Goal: Use online tool/utility

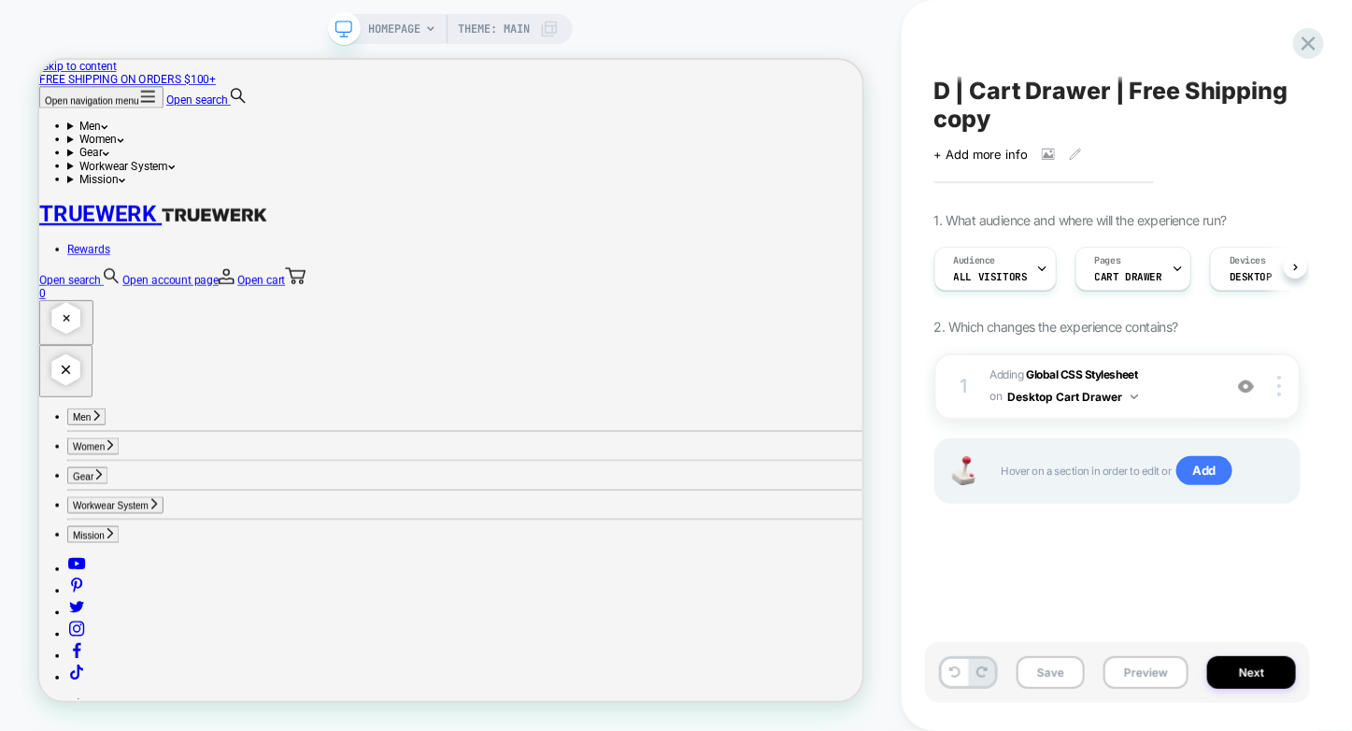
scroll to position [0, 1]
click at [1142, 672] on button "Preview" at bounding box center [1146, 672] width 85 height 33
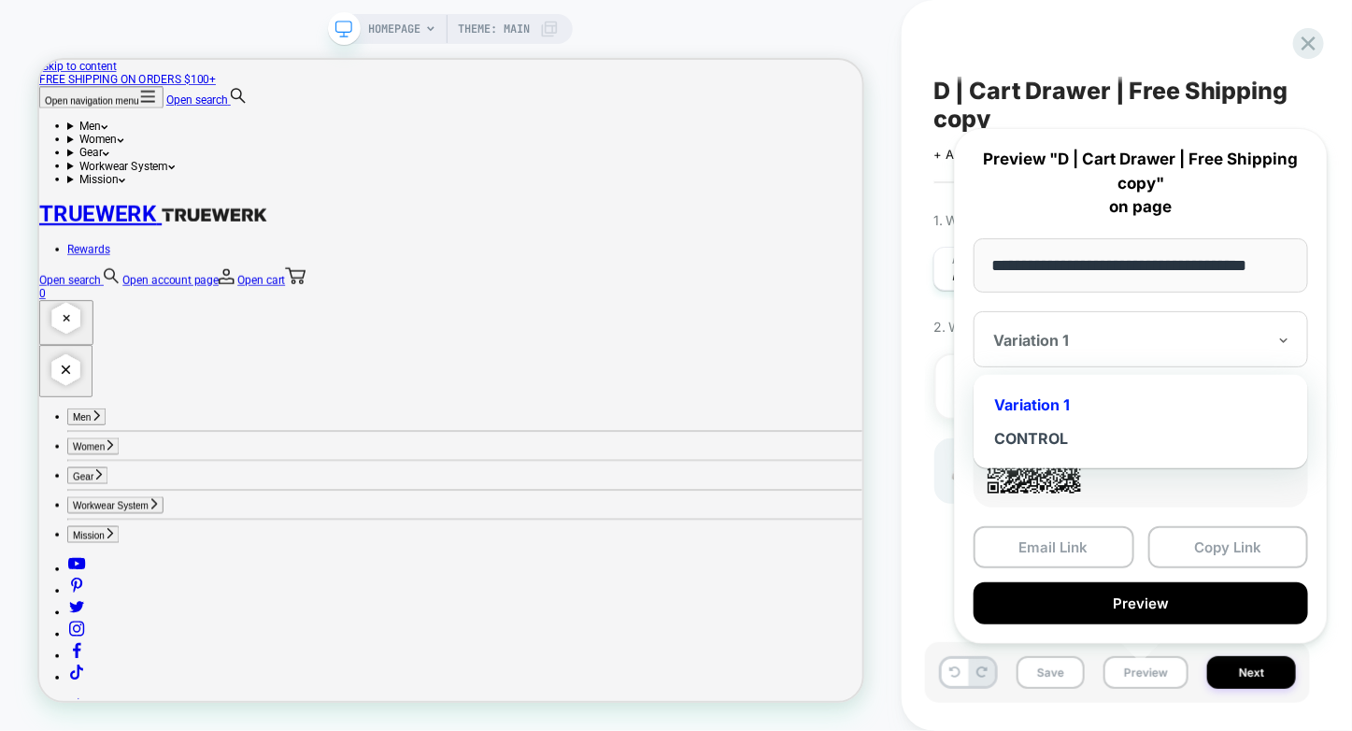
click at [1149, 345] on div at bounding box center [1129, 340] width 273 height 19
click at [1068, 427] on div "CONTROL" at bounding box center [1141, 439] width 316 height 34
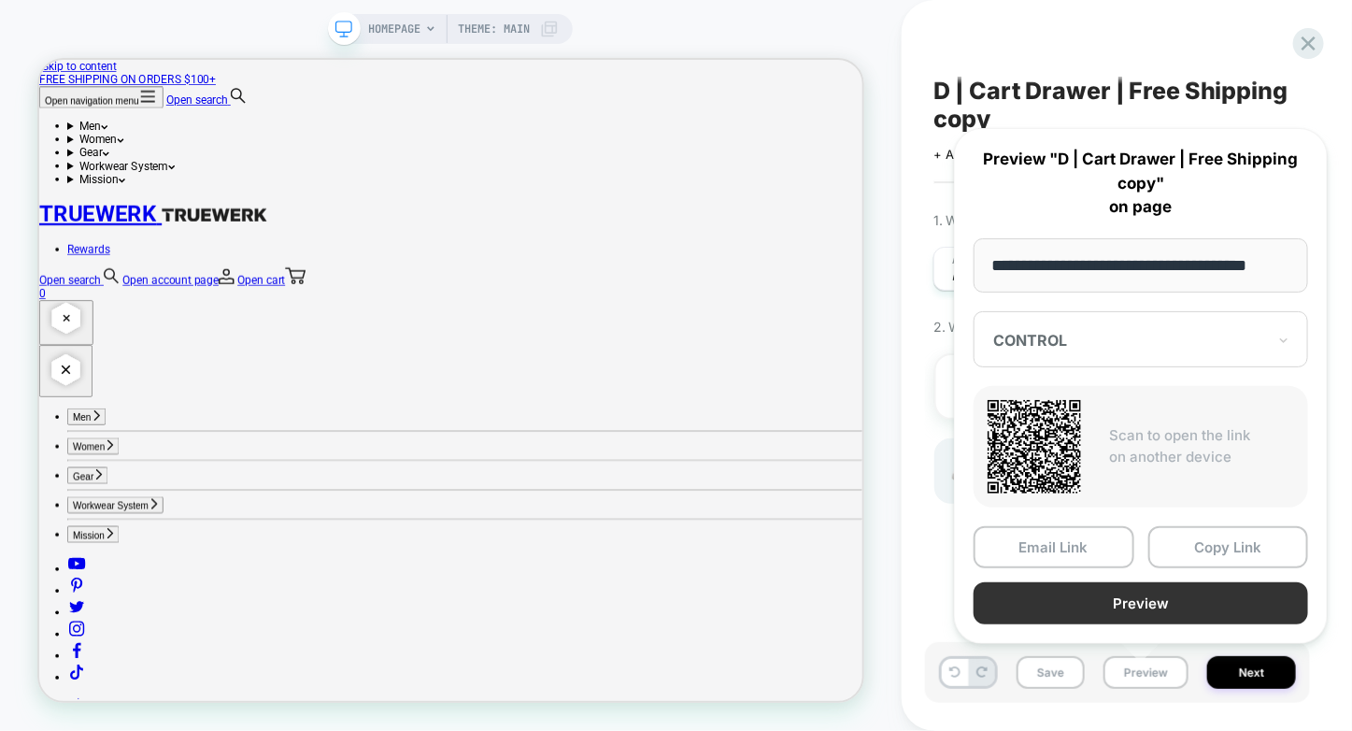
click at [1179, 593] on button "Preview" at bounding box center [1141, 603] width 335 height 42
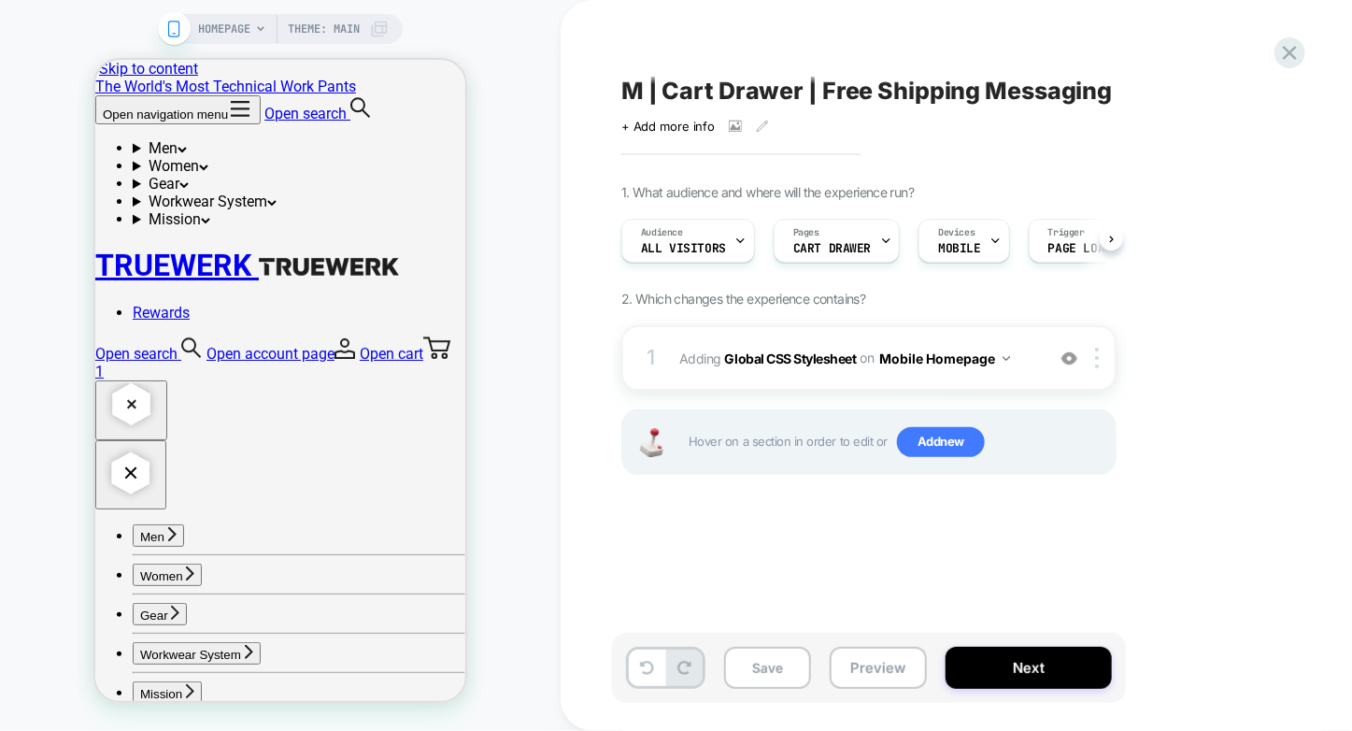
scroll to position [0, 1]
click at [850, 665] on button "Preview" at bounding box center [878, 668] width 97 height 42
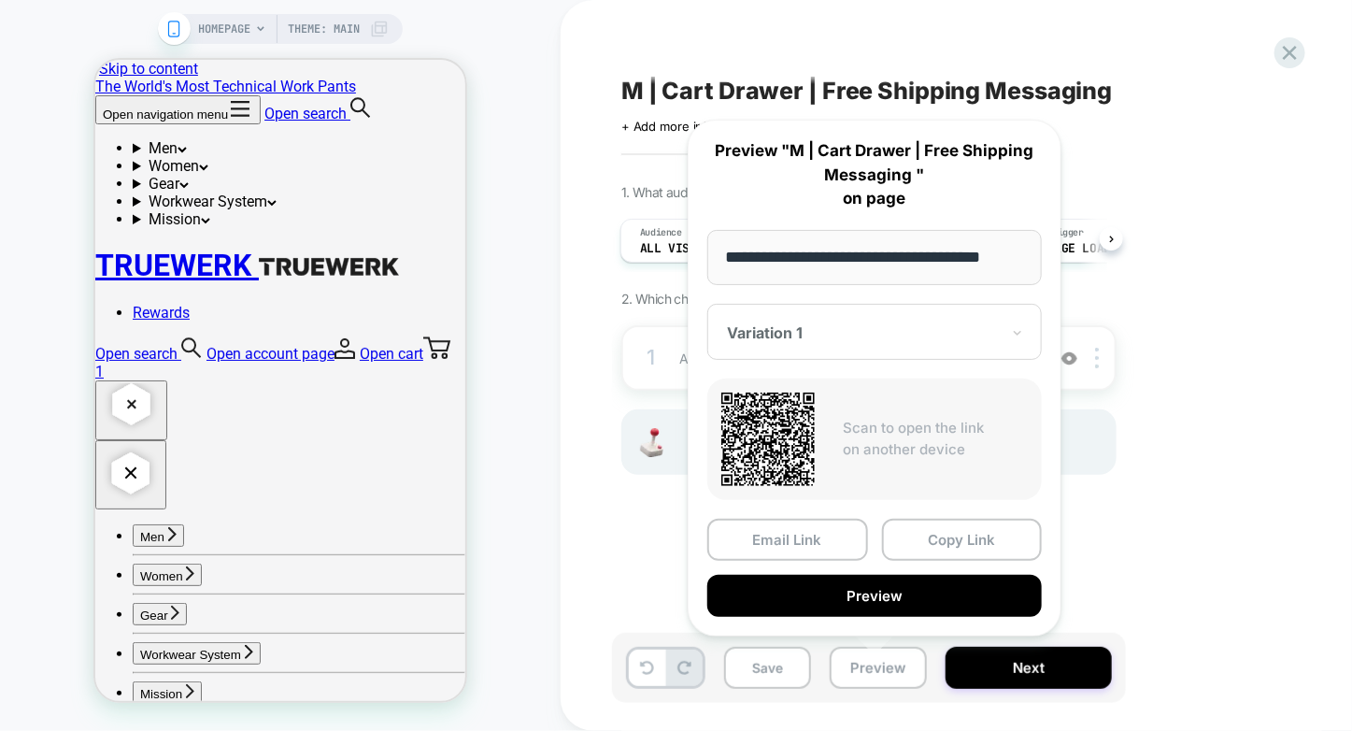
scroll to position [0, 0]
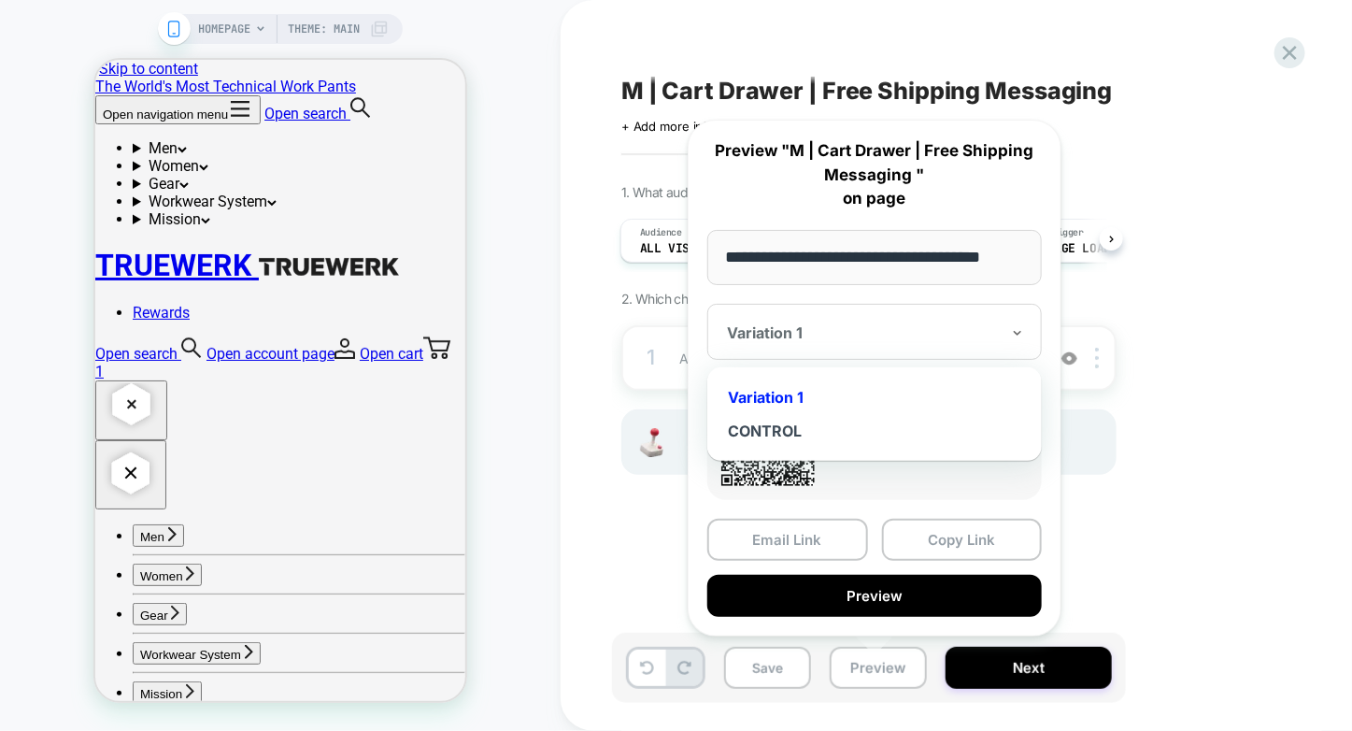
click at [962, 329] on div at bounding box center [863, 332] width 273 height 19
click at [871, 429] on div "CONTROL" at bounding box center [875, 431] width 316 height 34
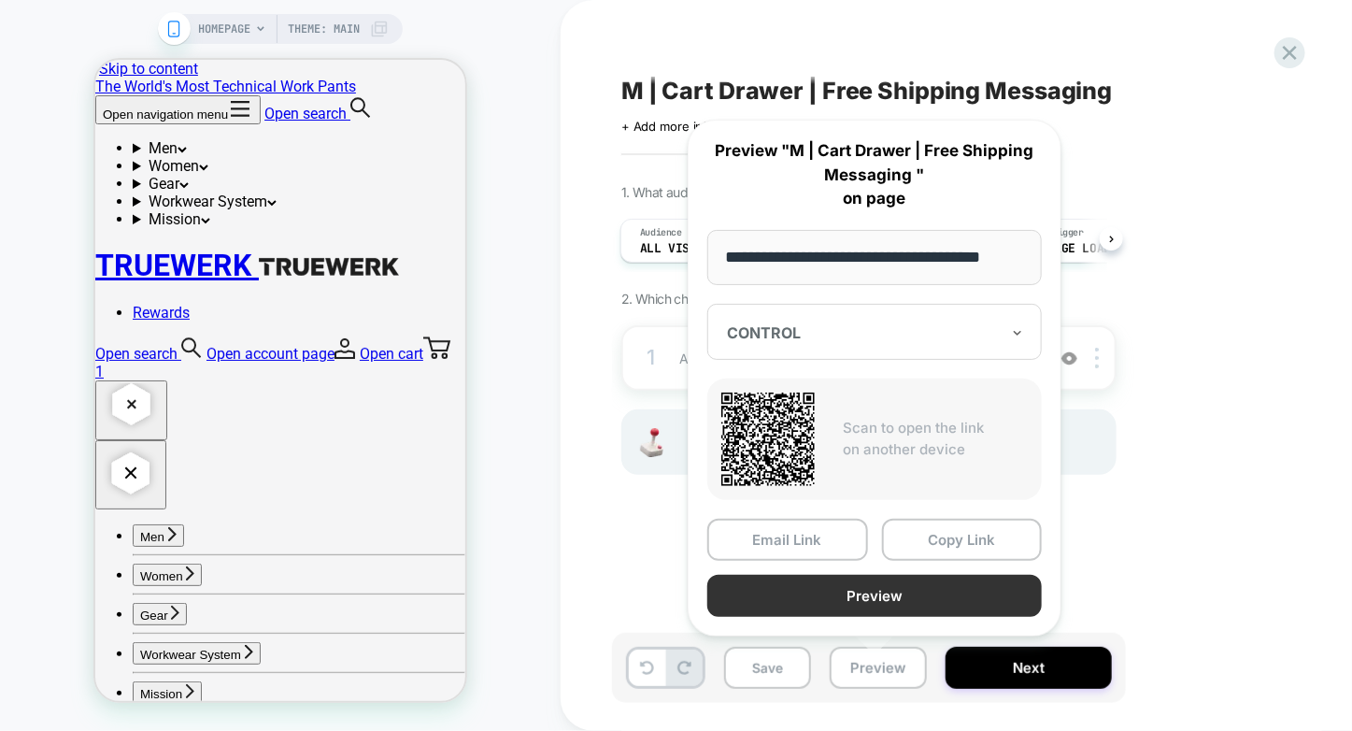
click at [919, 587] on button "Preview" at bounding box center [874, 596] width 335 height 42
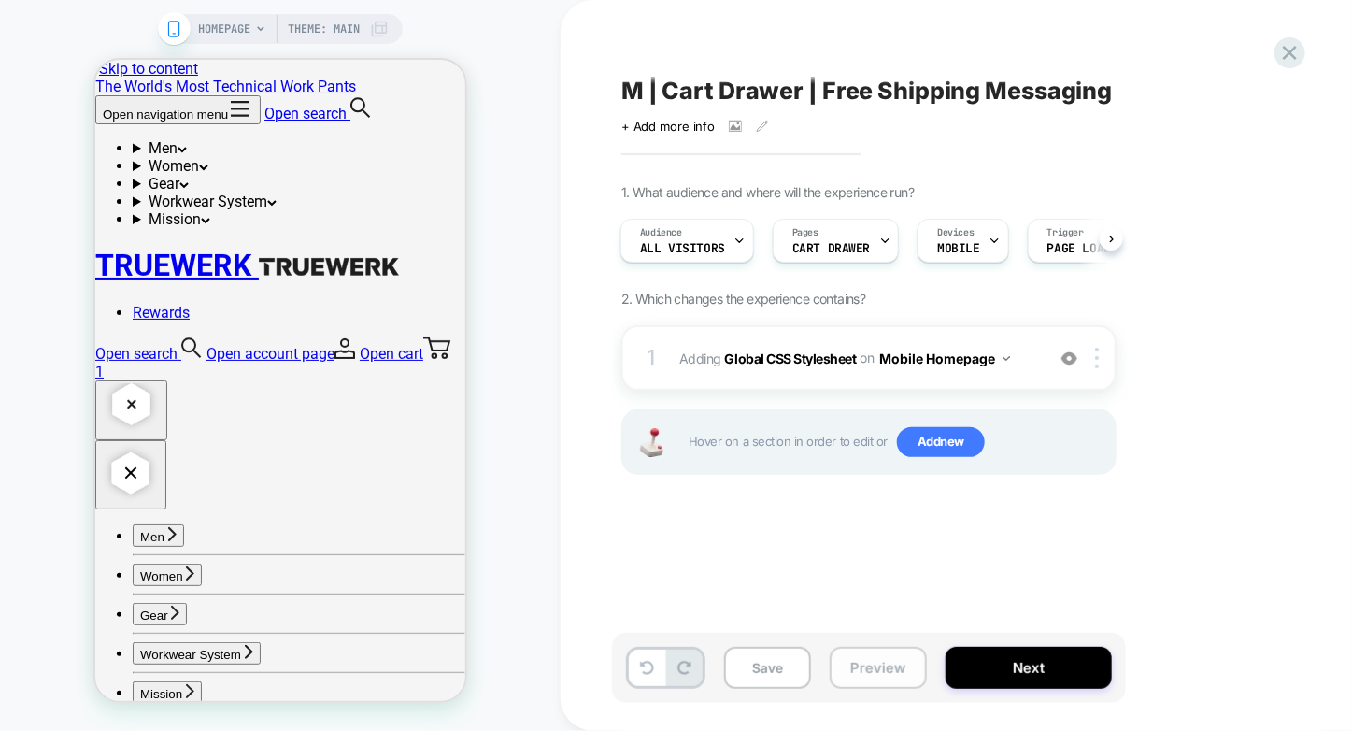
click at [878, 666] on button "Preview" at bounding box center [878, 668] width 97 height 42
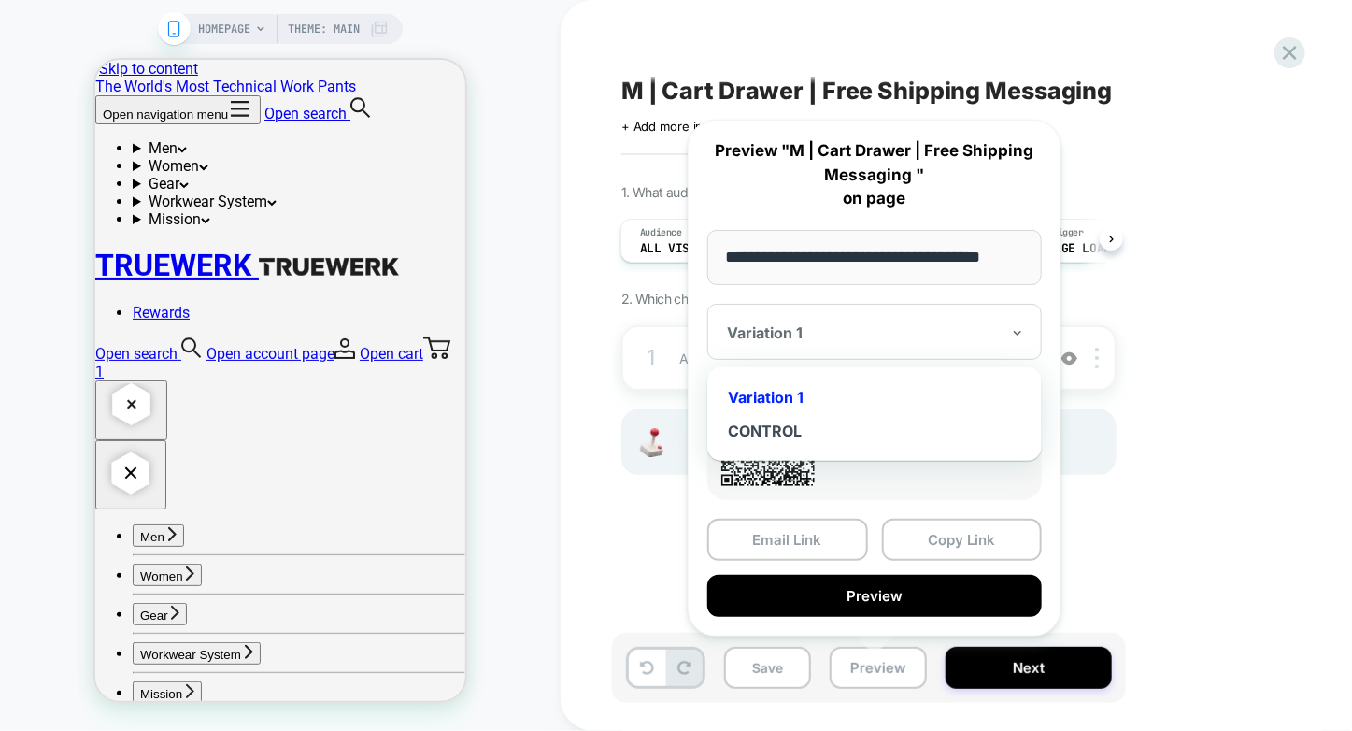
click at [908, 325] on div at bounding box center [863, 332] width 273 height 19
click at [862, 426] on div "CONTROL" at bounding box center [875, 431] width 316 height 34
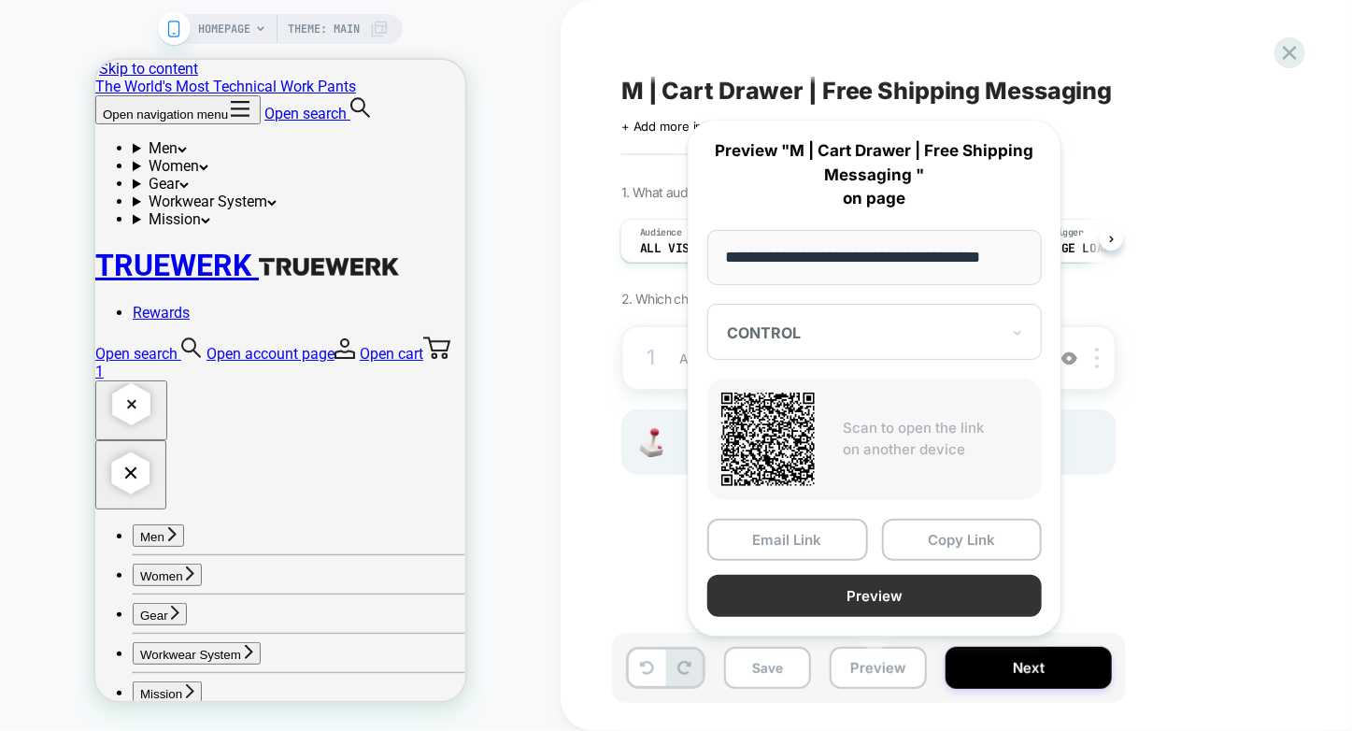
click at [952, 579] on button "Preview" at bounding box center [874, 596] width 335 height 42
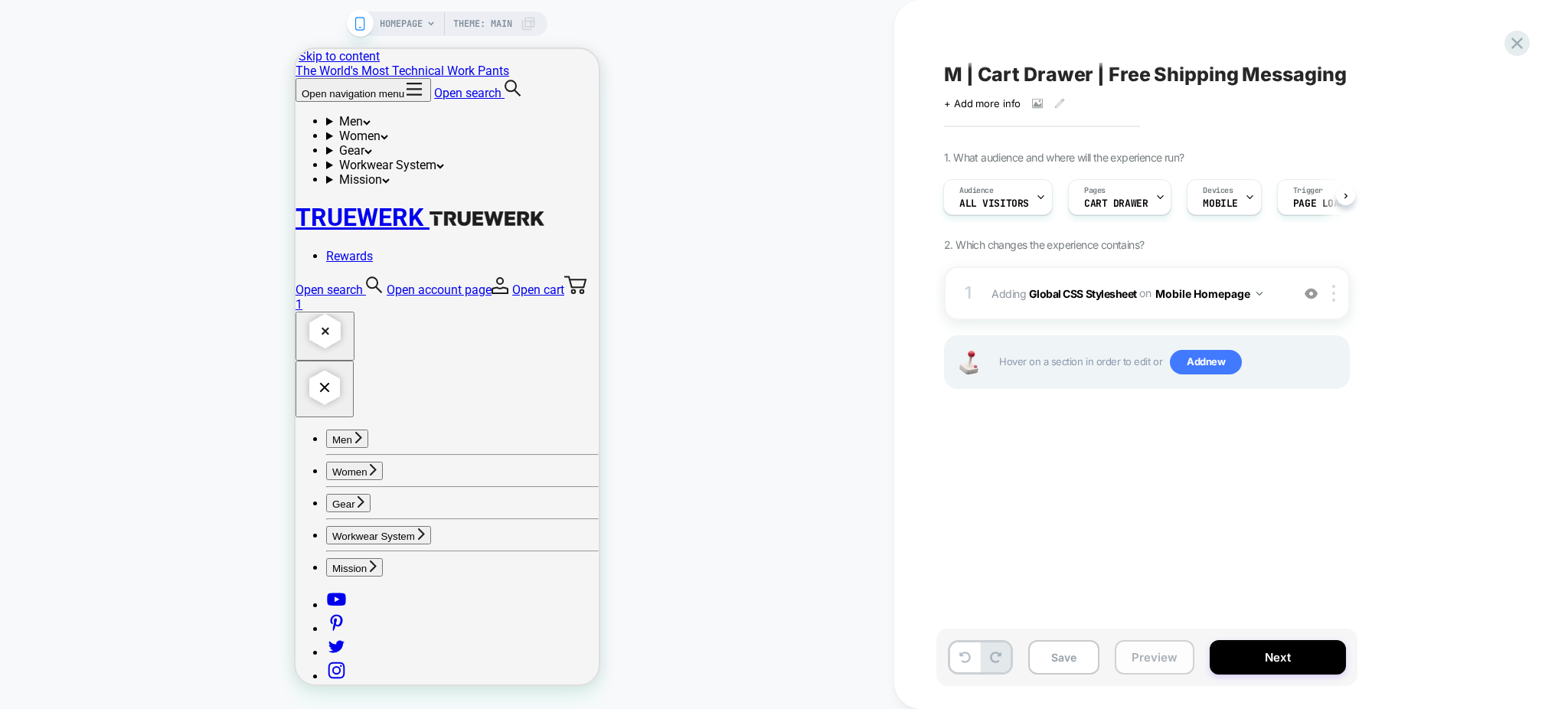
click at [1107, 598] on button "Preview" at bounding box center [1154, 657] width 79 height 34
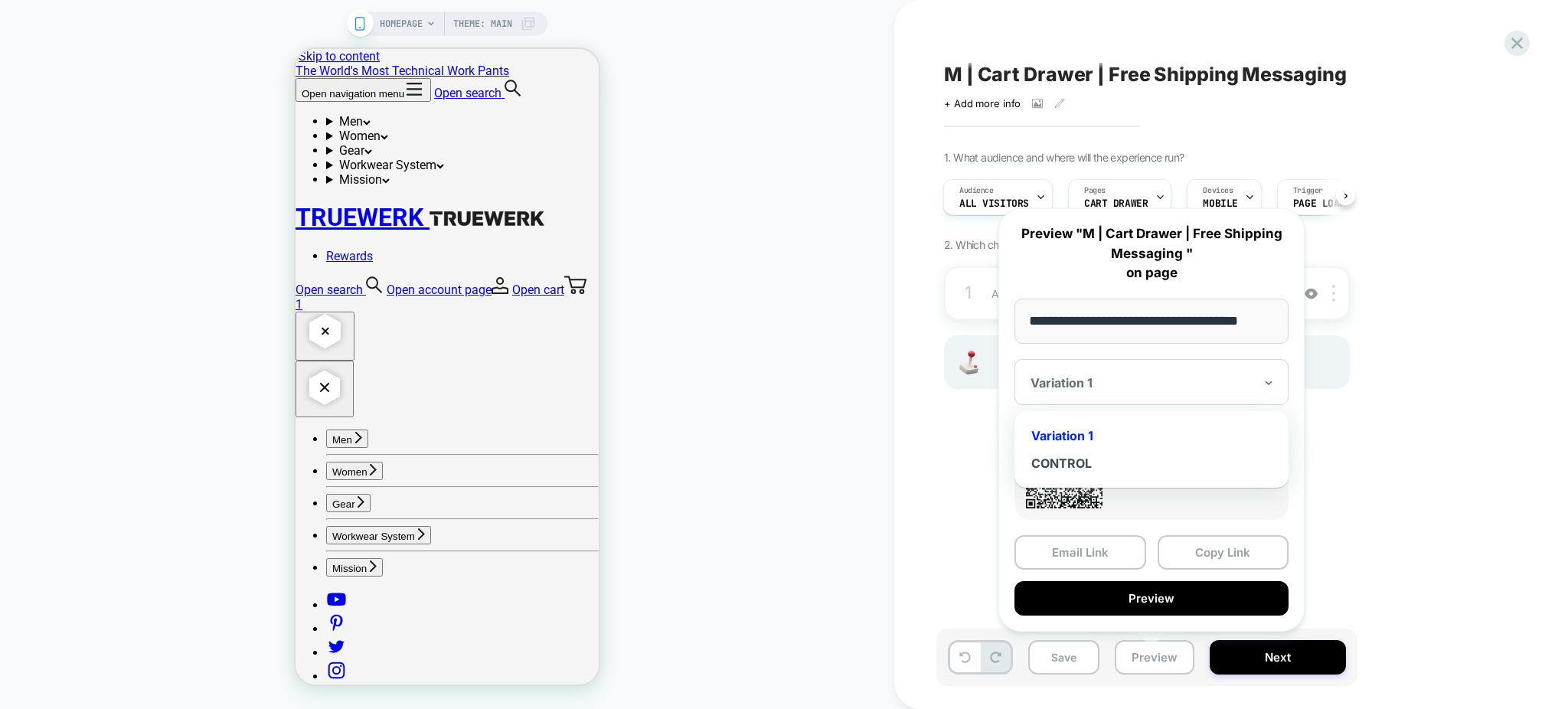
click at [1107, 381] on div at bounding box center [1142, 383] width 224 height 16
click at [1107, 460] on div "CONTROL" at bounding box center [1152, 464] width 259 height 28
click at [1107, 553] on button "Copy Link" at bounding box center [1223, 552] width 132 height 34
